Goal: Task Accomplishment & Management: Manage account settings

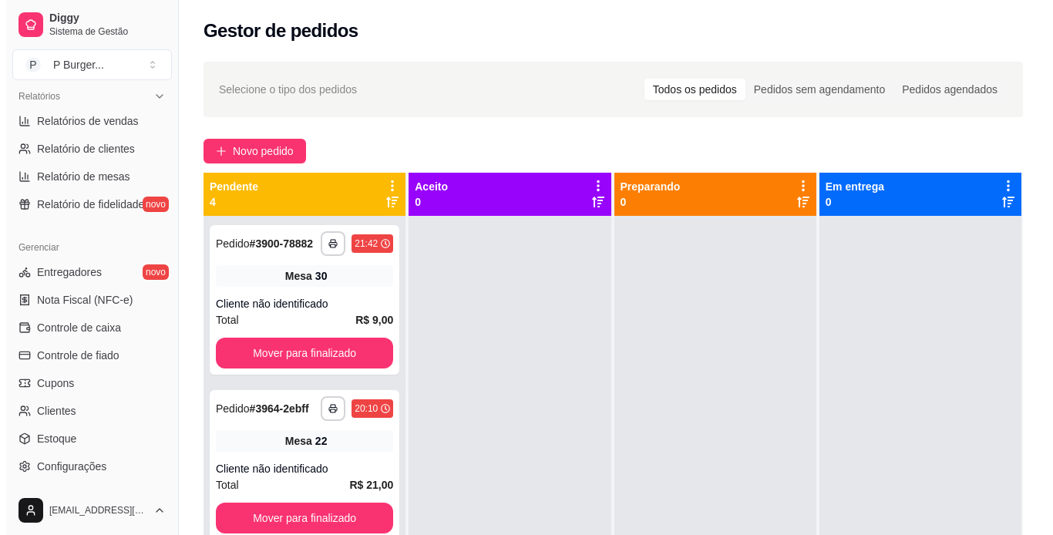
scroll to position [513, 0]
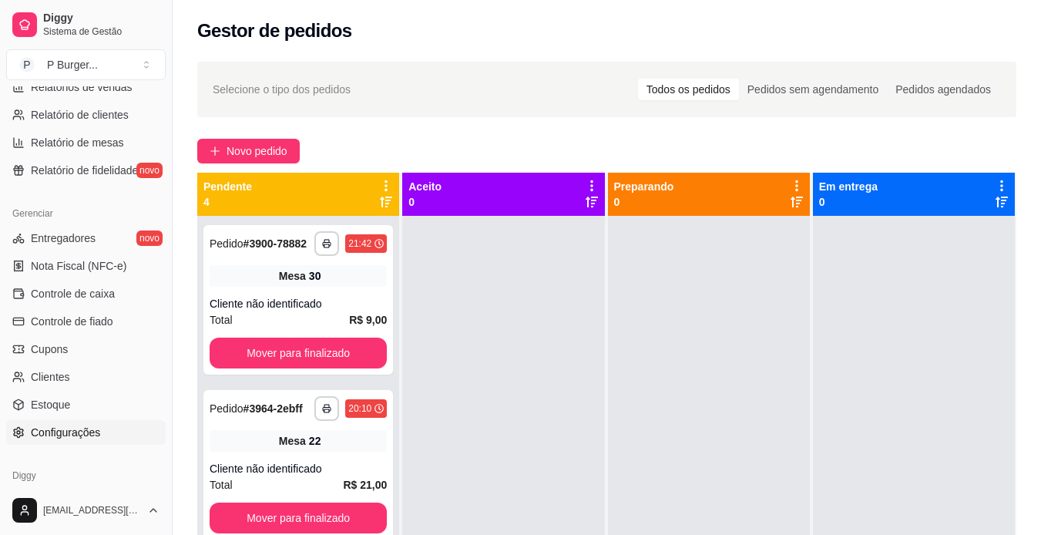
click at [106, 432] on link "Configurações" at bounding box center [86, 432] width 160 height 25
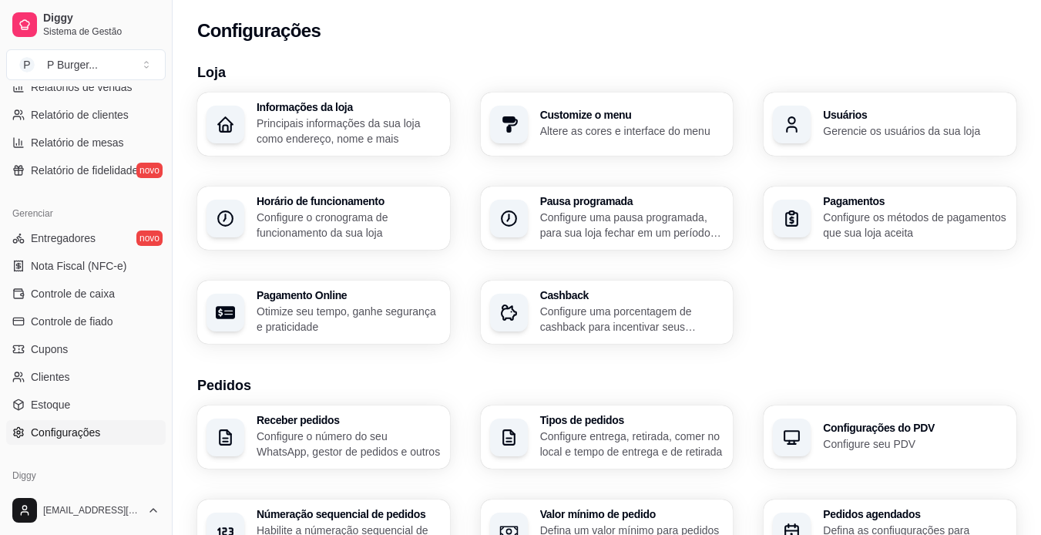
click at [959, 129] on p "Gerencie os usuários da sua loja" at bounding box center [915, 130] width 184 height 15
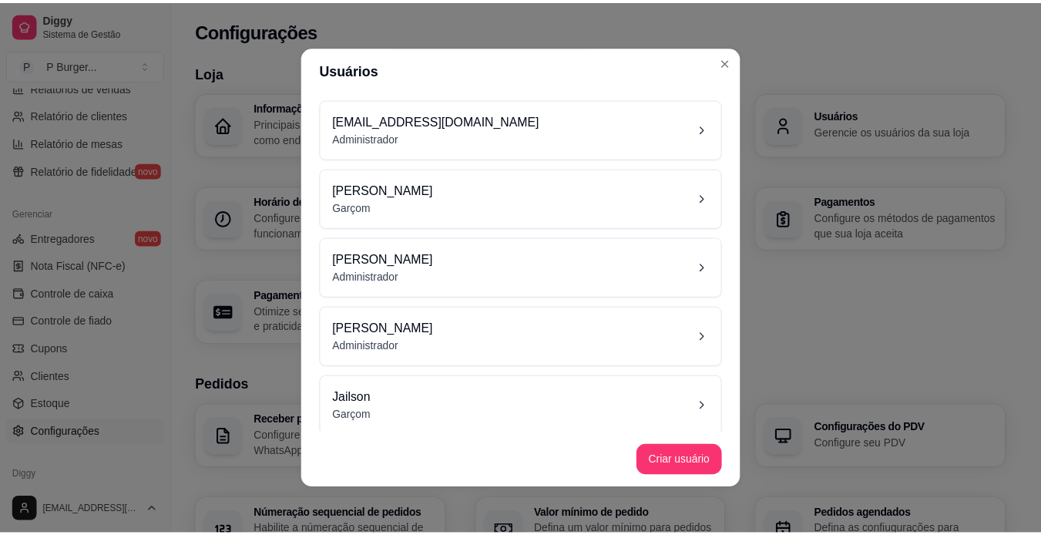
scroll to position [9, 0]
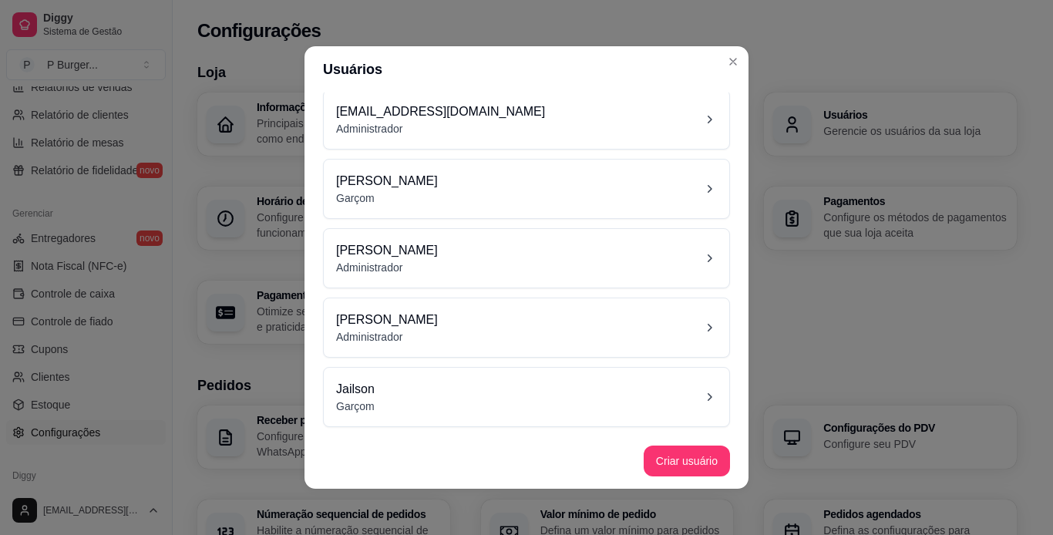
click at [490, 191] on div "[PERSON_NAME]" at bounding box center [526, 189] width 381 height 34
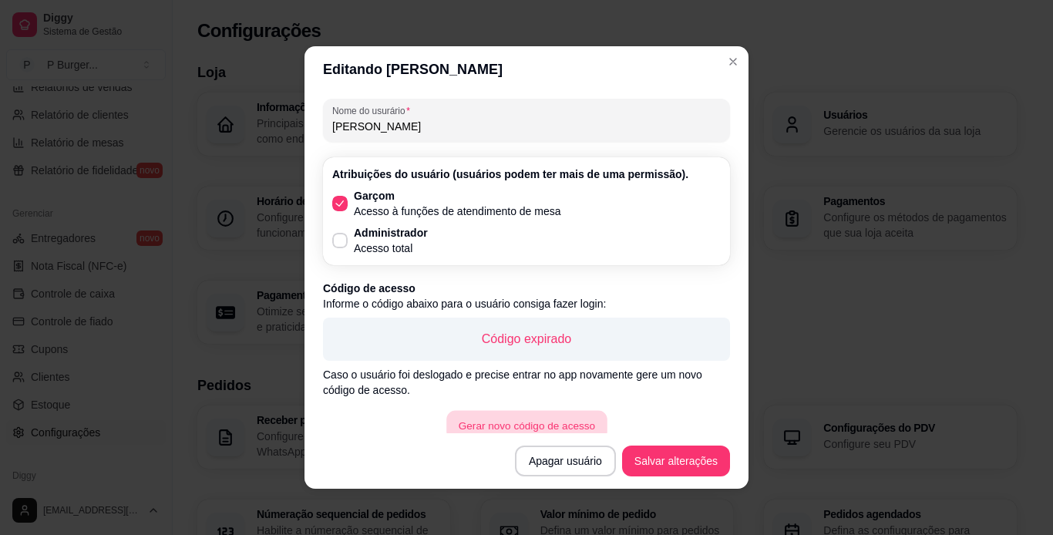
click at [542, 425] on button "Gerar novo código de acesso" at bounding box center [526, 426] width 160 height 30
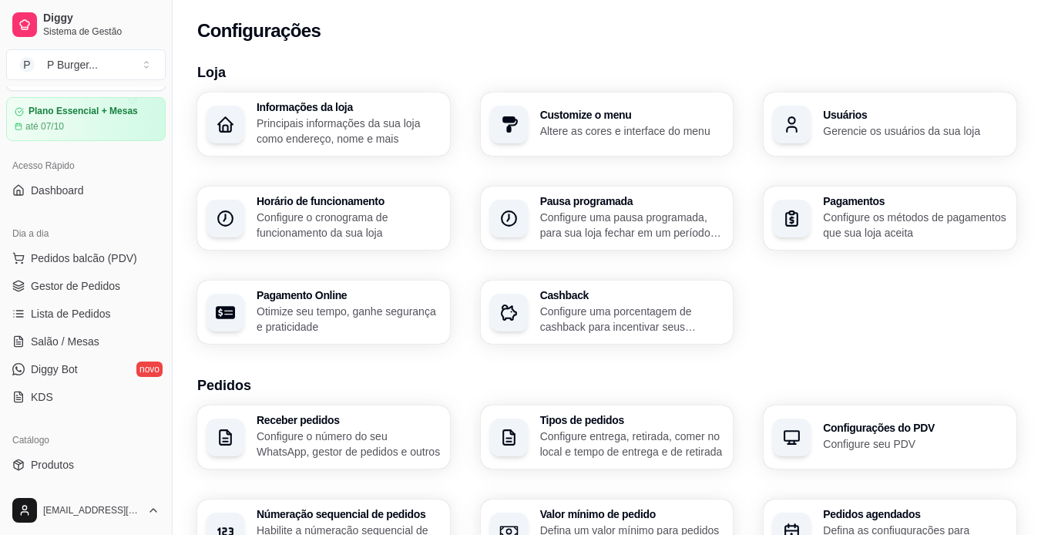
scroll to position [0, 0]
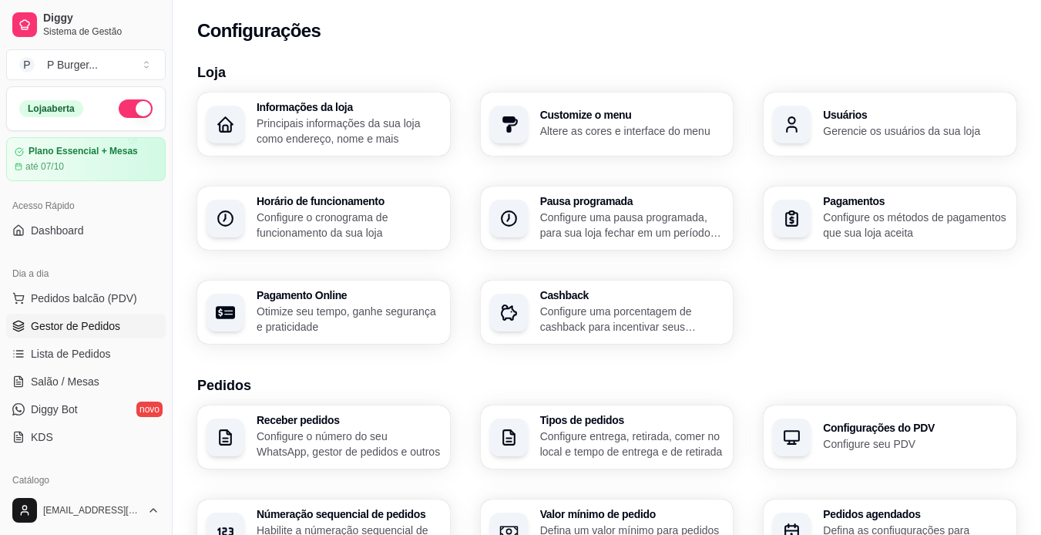
click at [118, 321] on link "Gestor de Pedidos" at bounding box center [86, 326] width 160 height 25
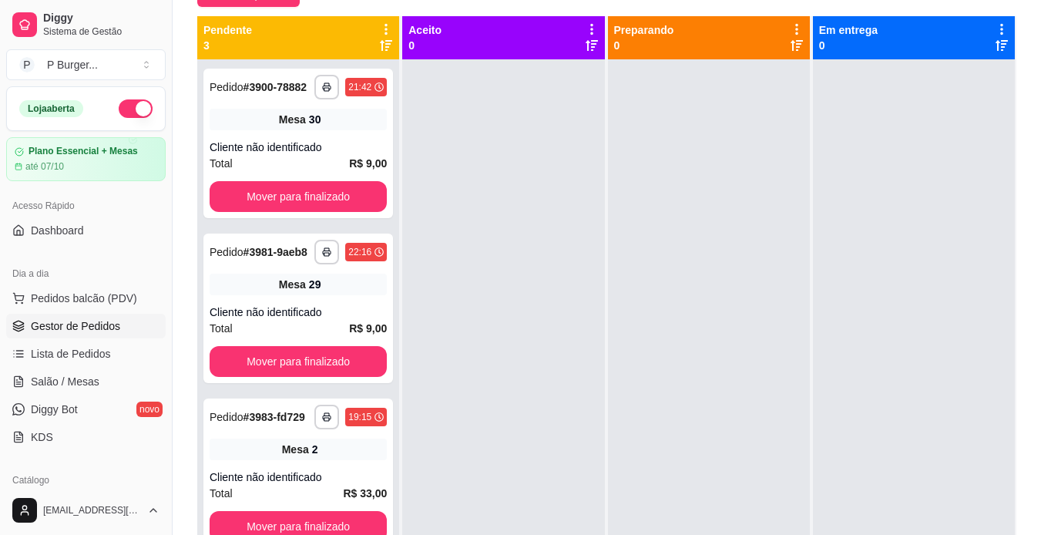
scroll to position [159, 0]
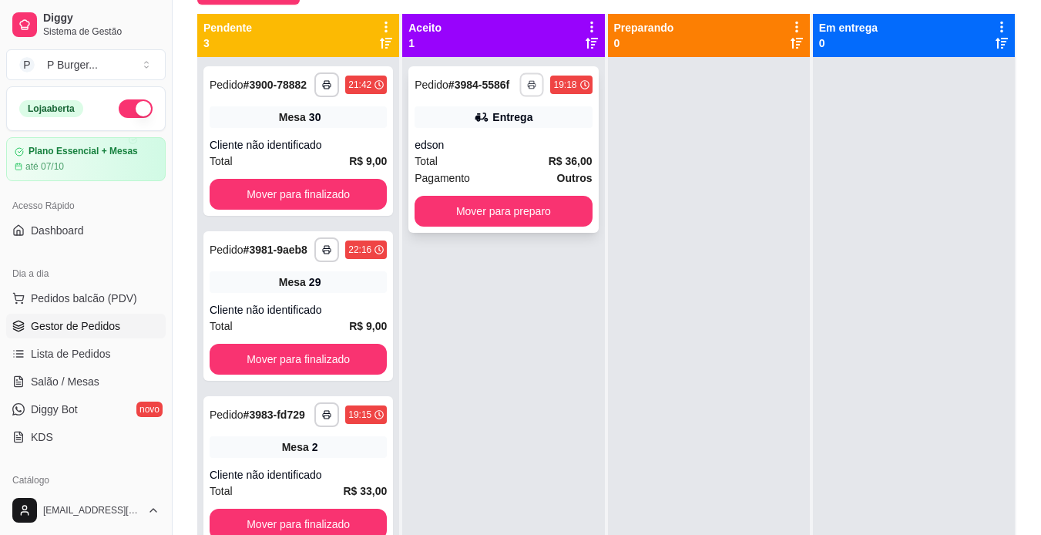
click at [531, 86] on icon "button" at bounding box center [532, 84] width 9 height 9
click at [517, 139] on button "IMPRESSORA" at bounding box center [486, 138] width 108 height 24
click at [528, 82] on icon "button" at bounding box center [532, 84] width 9 height 9
click at [528, 87] on icon "button" at bounding box center [532, 84] width 9 height 9
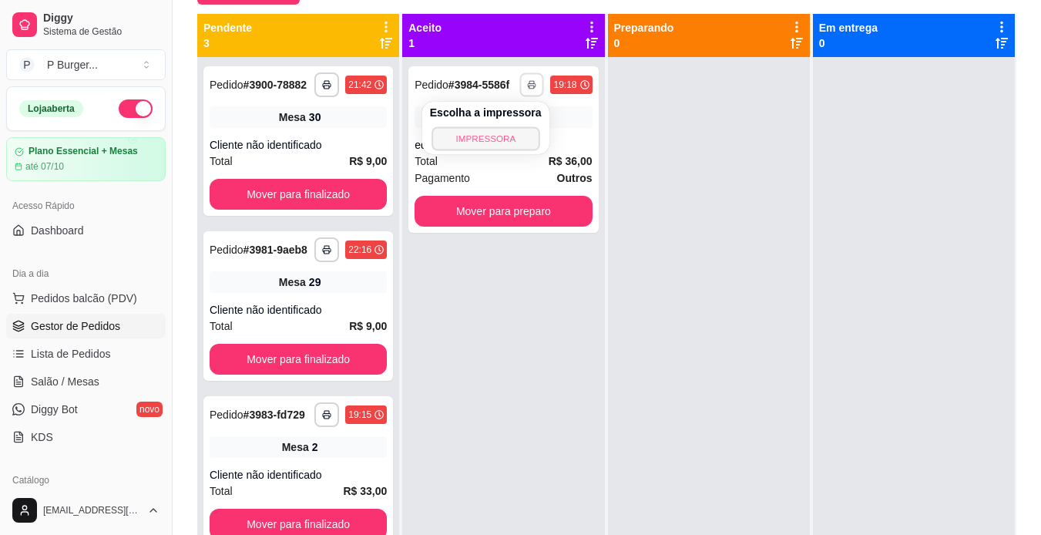
click at [500, 143] on button "IMPRESSORA" at bounding box center [486, 138] width 108 height 24
